Goal: Transaction & Acquisition: Subscribe to service/newsletter

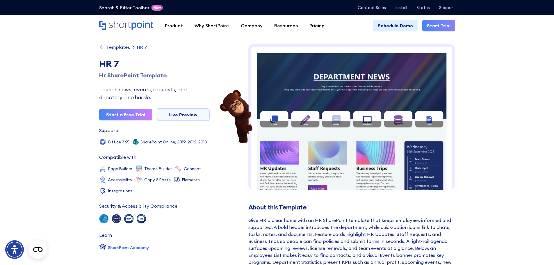
click at [327, 131] on img at bounding box center [351, 223] width 207 height 358
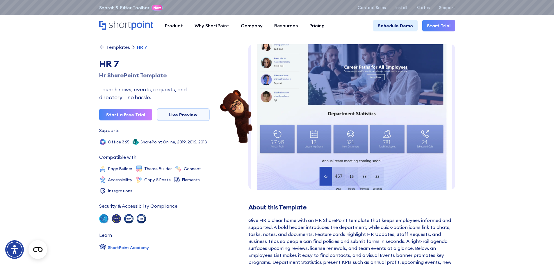
scroll to position [205, 0]
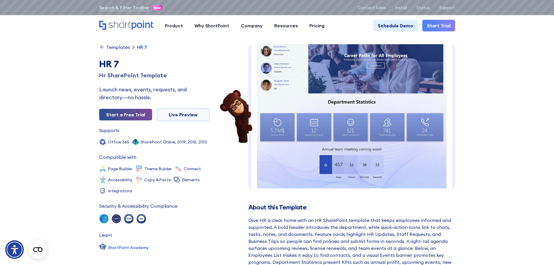
click at [126, 113] on link "Start a Free Trial" at bounding box center [125, 115] width 53 height 12
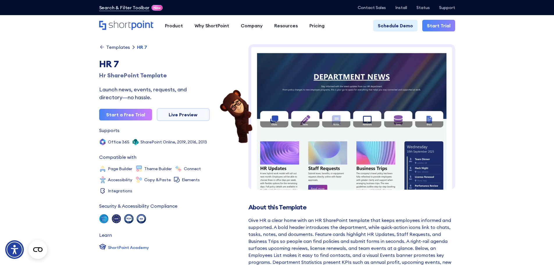
click at [371, 144] on img at bounding box center [351, 223] width 207 height 358
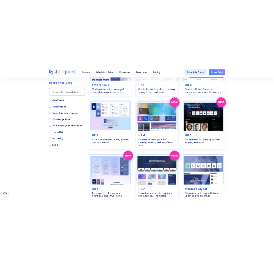
scroll to position [239, 0]
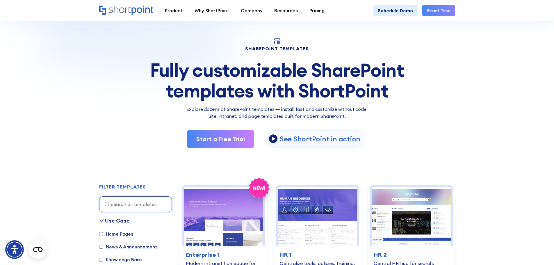
scroll to position [18, 0]
